Goal: Task Accomplishment & Management: Use online tool/utility

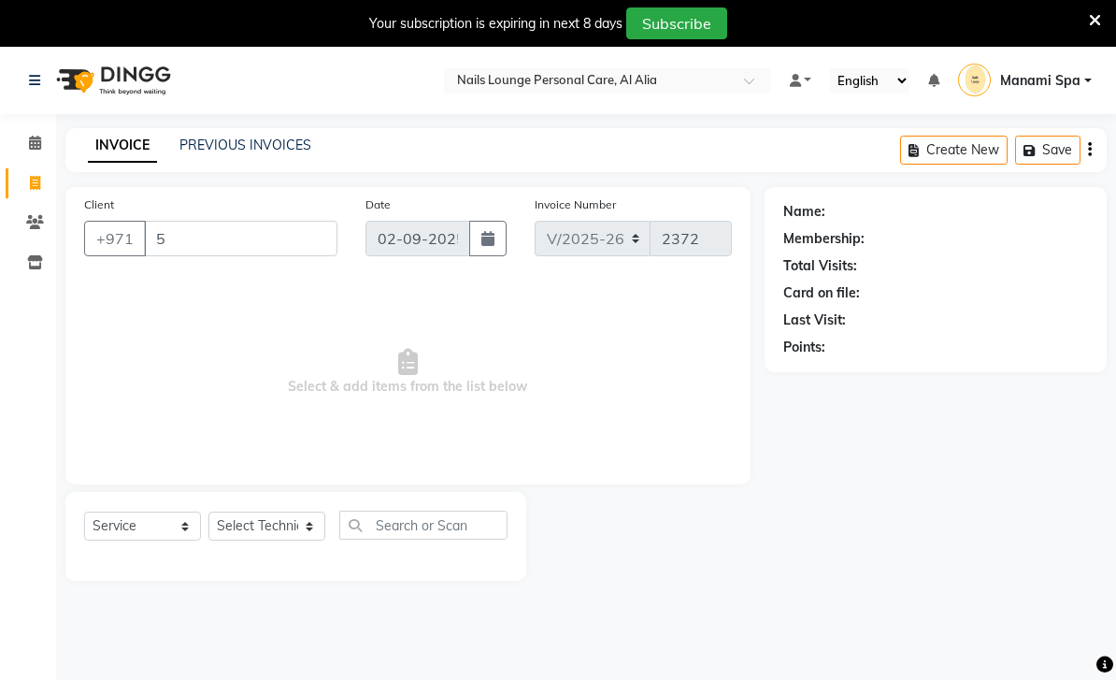
select select "6884"
select select "service"
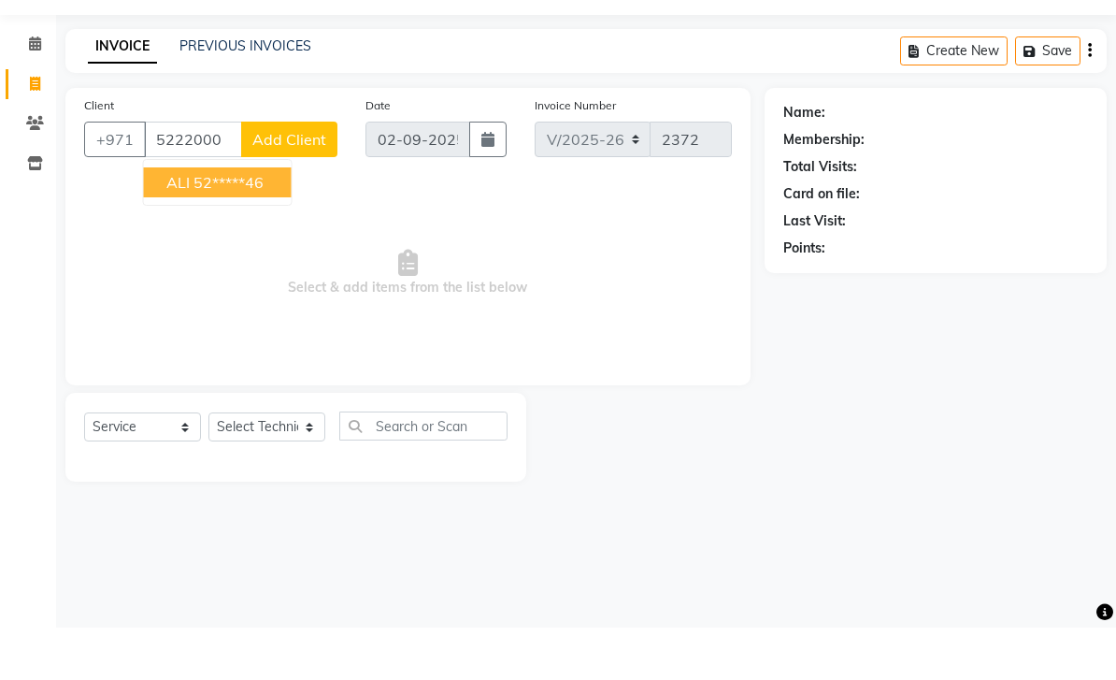
click at [251, 225] on ngb-highlight "52*****46" at bounding box center [229, 234] width 70 height 19
type input "52*****46"
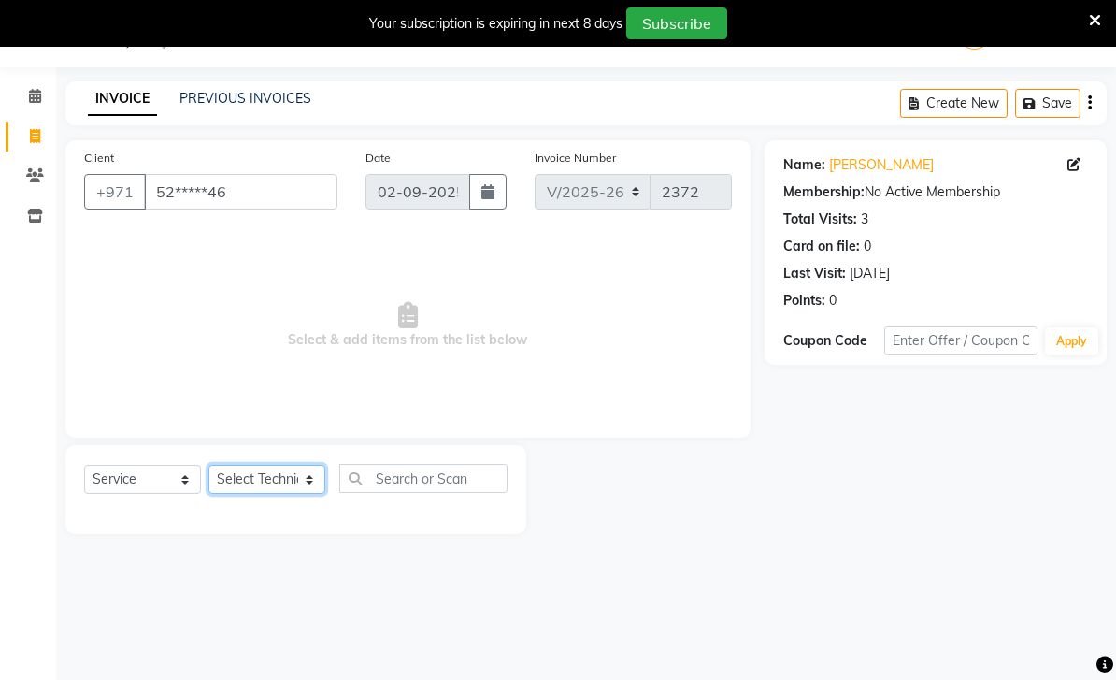
click at [303, 478] on select "Select Technician [PERSON_NAME] [PERSON_NAME] [PERSON_NAME] Spa Manami Spa 2 [P…" at bounding box center [266, 479] width 117 height 29
select select "53951"
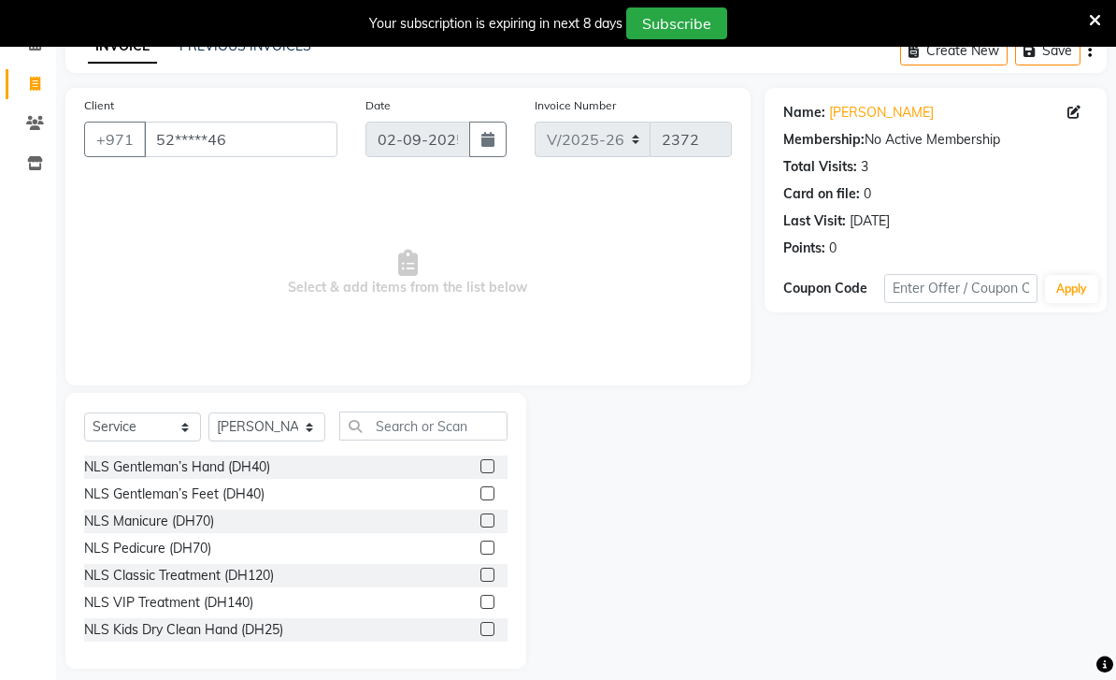
click at [246, 612] on div "NLS VIP Treatment (DH140)" at bounding box center [168, 603] width 169 height 20
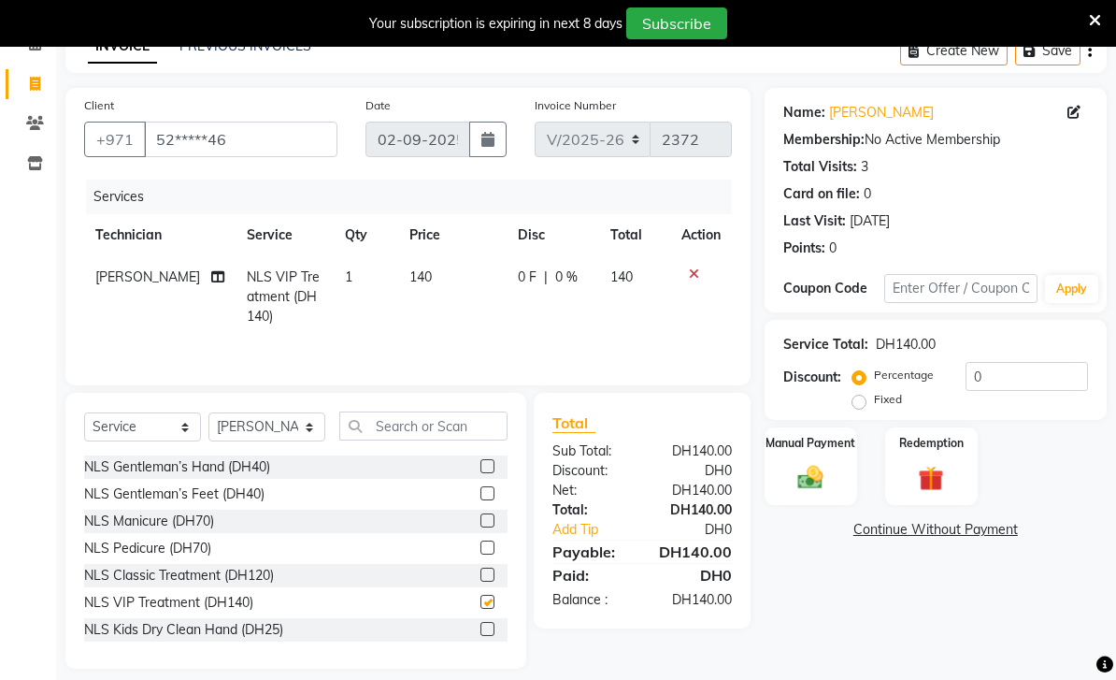
checkbox input "false"
click at [211, 283] on icon at bounding box center [217, 276] width 13 height 13
select select "53951"
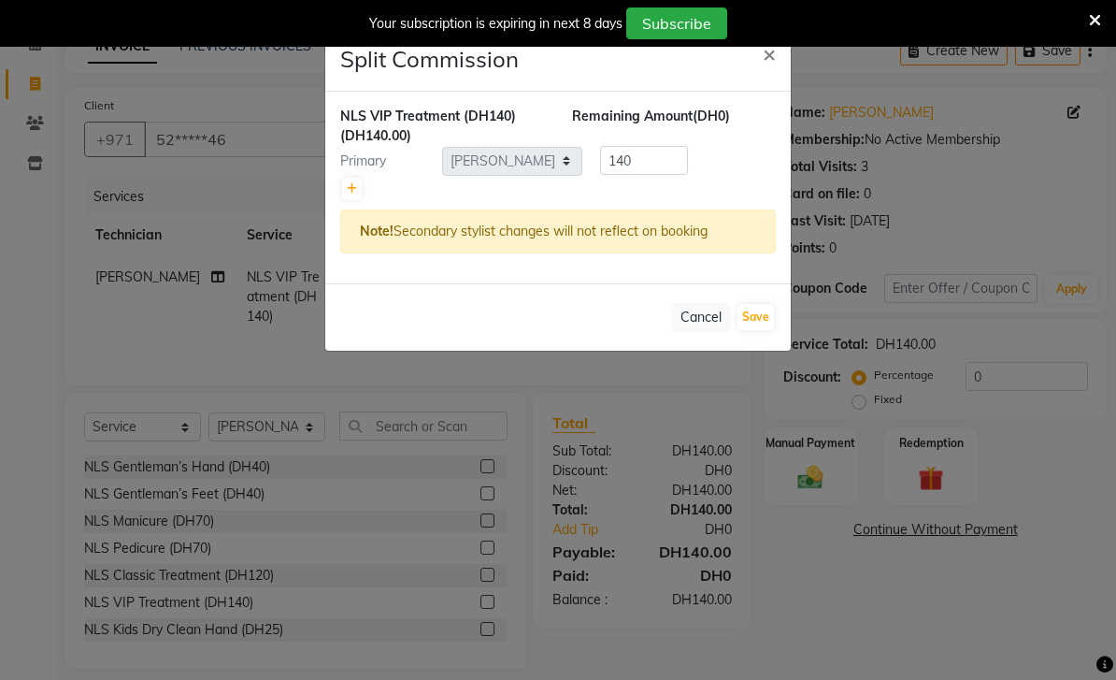
click at [353, 197] on link at bounding box center [352, 189] width 20 height 22
type input "70"
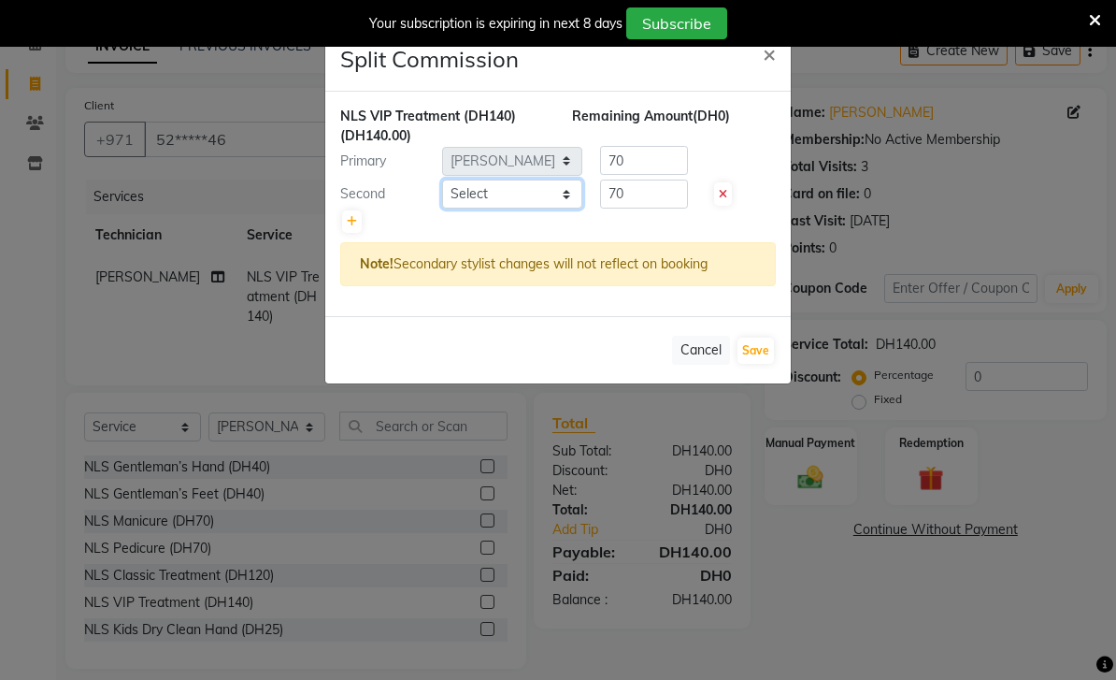
click at [572, 200] on select "Select [PERSON_NAME] [PERSON_NAME] [PERSON_NAME] Spa Manami Spa 2 [PERSON_NAME]…" at bounding box center [512, 193] width 140 height 29
select select "53950"
click at [763, 351] on button "Save" at bounding box center [756, 350] width 36 height 26
select select "Select"
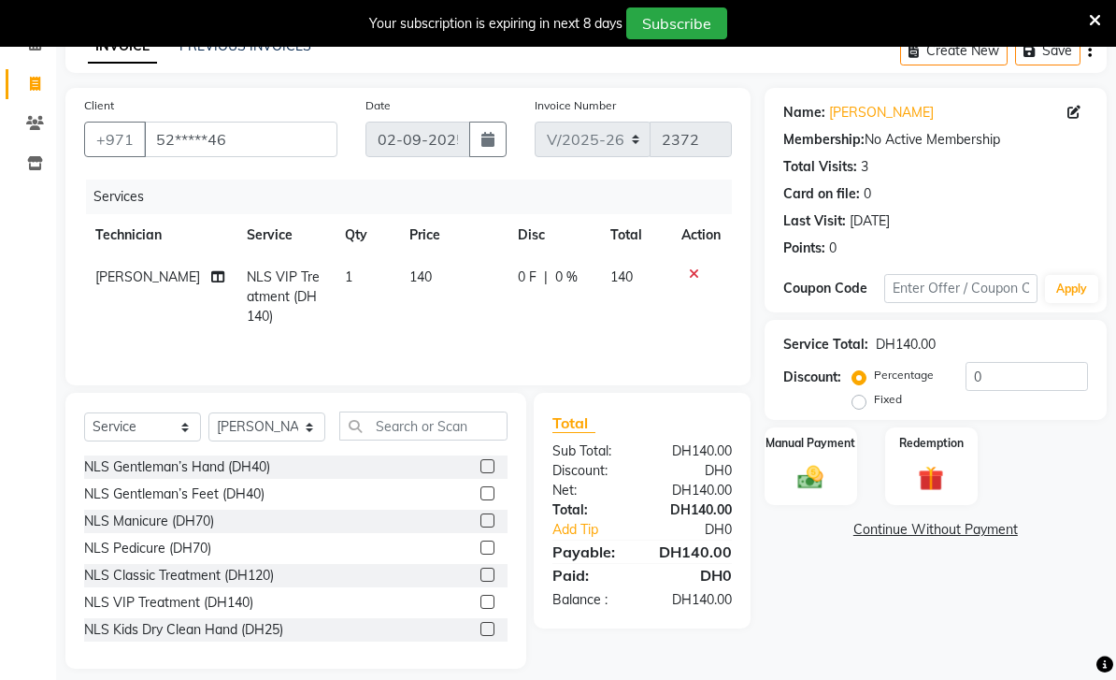
click at [808, 492] on img at bounding box center [810, 477] width 41 height 29
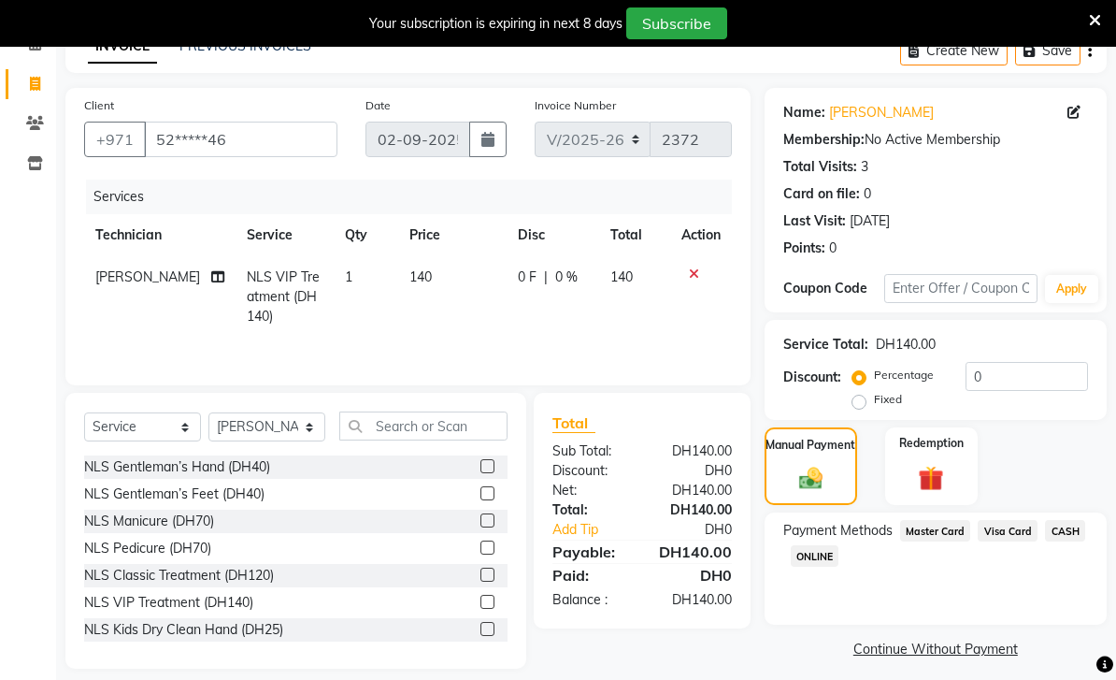
click at [943, 541] on span "Master Card" at bounding box center [935, 531] width 71 height 22
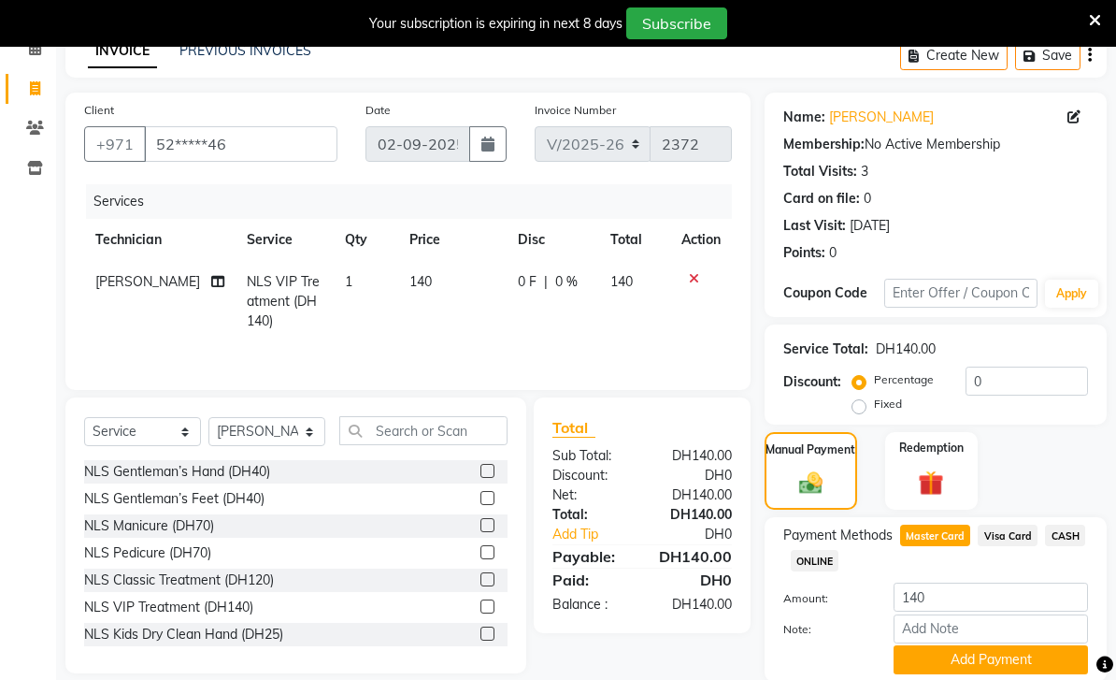
scroll to position [106, 0]
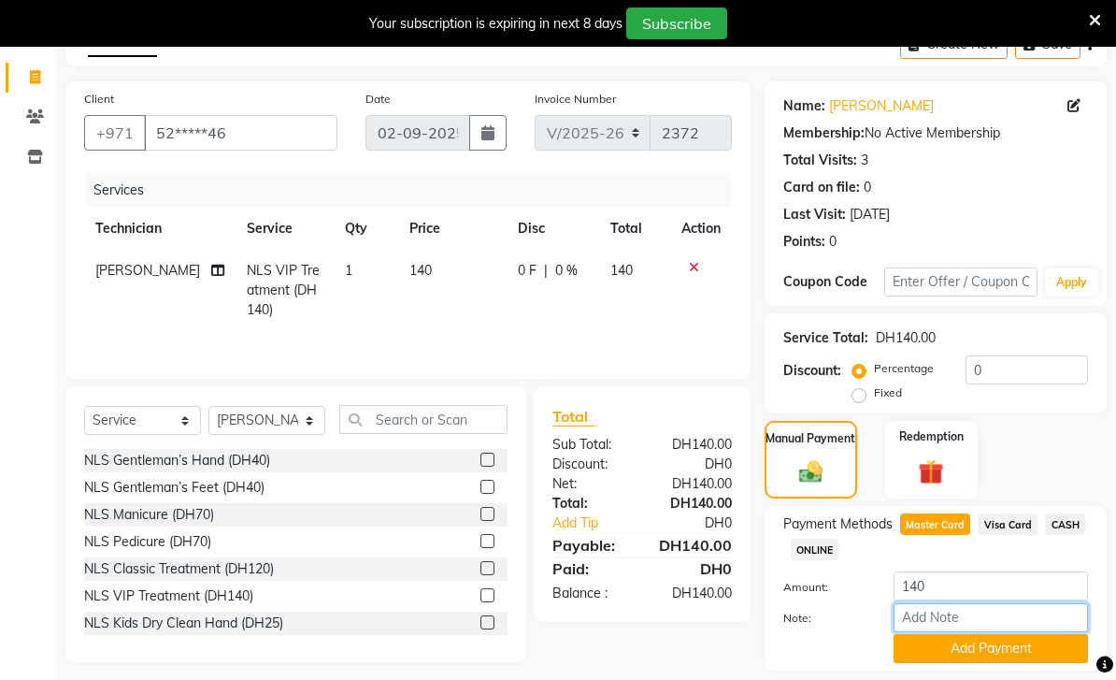
click at [956, 617] on input "Note:" at bounding box center [991, 617] width 194 height 29
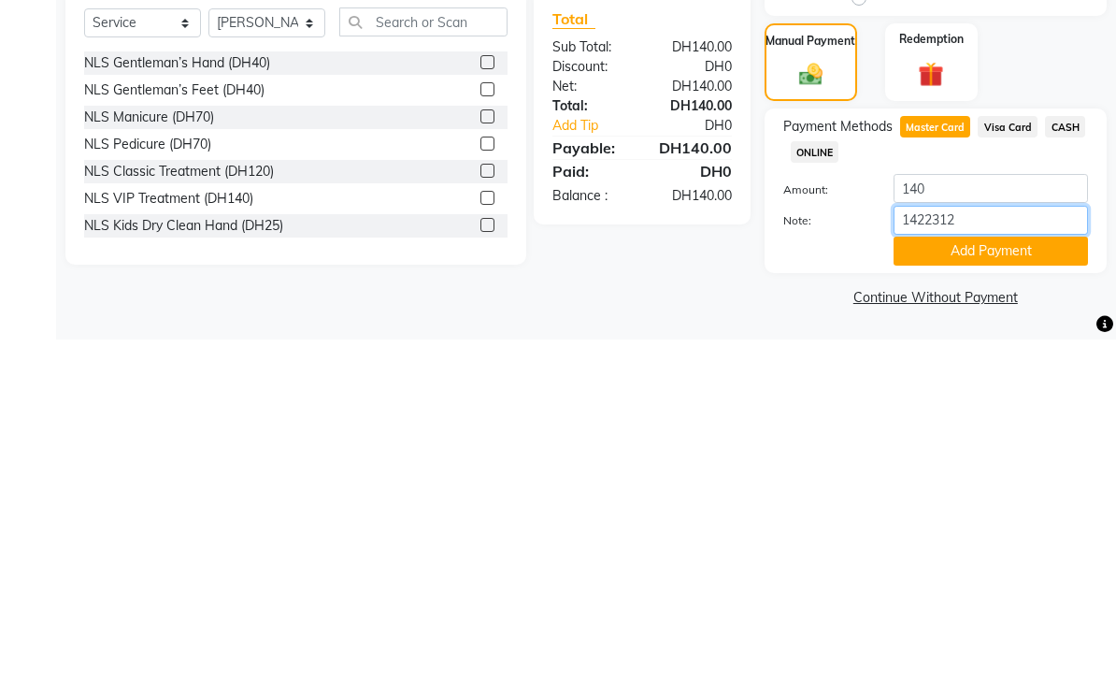
type input "14223128"
click at [1021, 577] on button "Add Payment" at bounding box center [991, 591] width 194 height 29
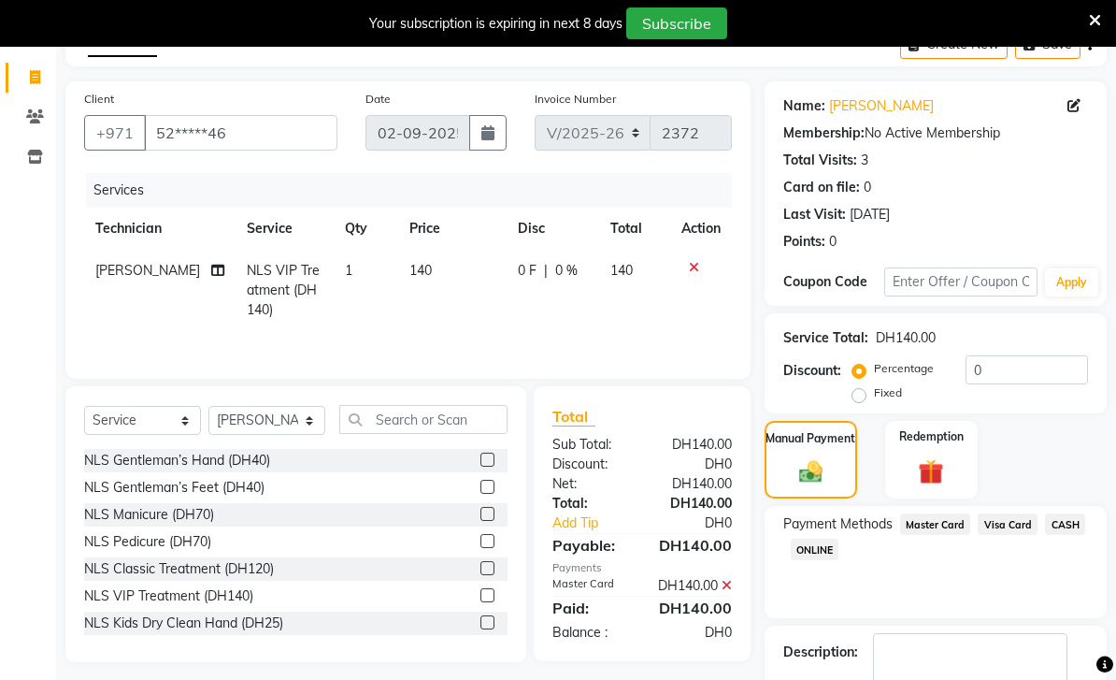
scroll to position [158, 0]
